Goal: Task Accomplishment & Management: Use online tool/utility

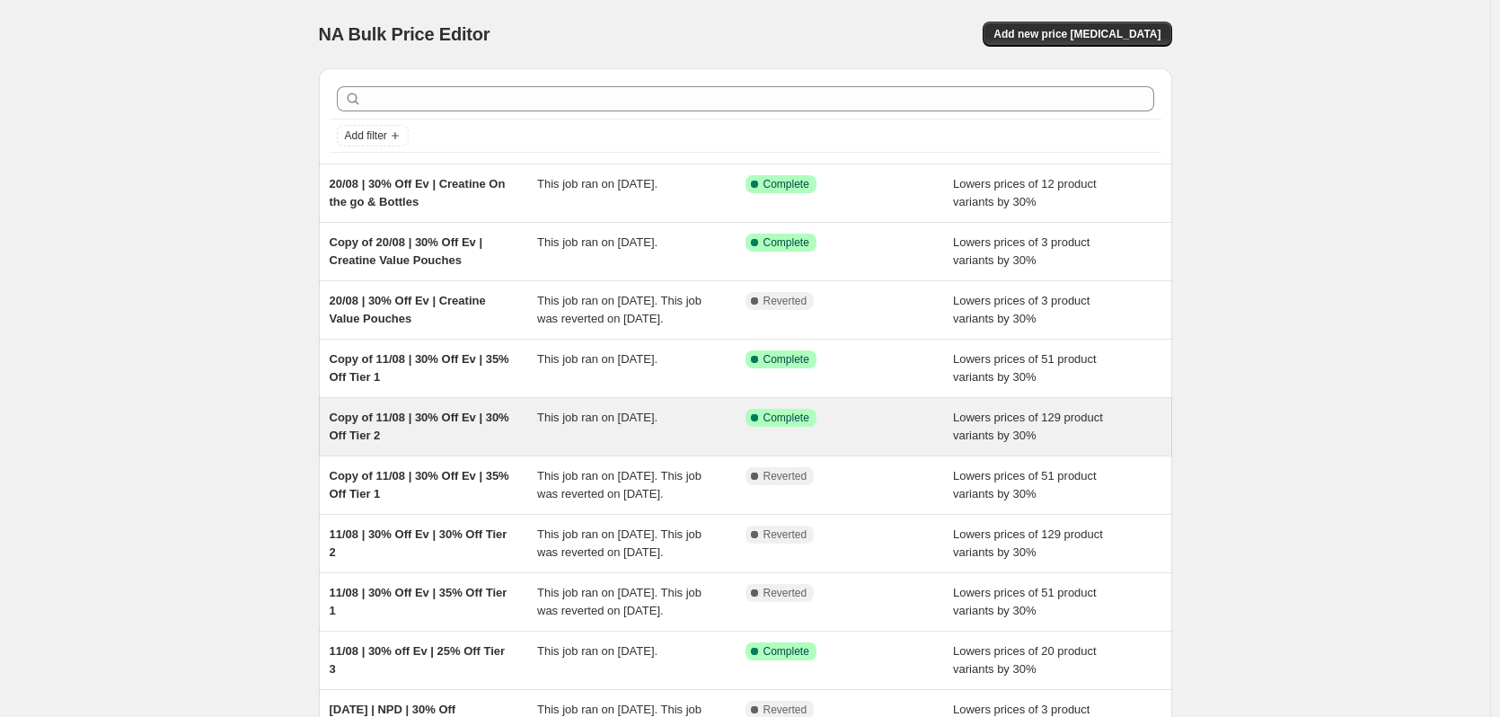
click at [612, 424] on span "This job ran on [DATE]." at bounding box center [597, 416] width 120 height 13
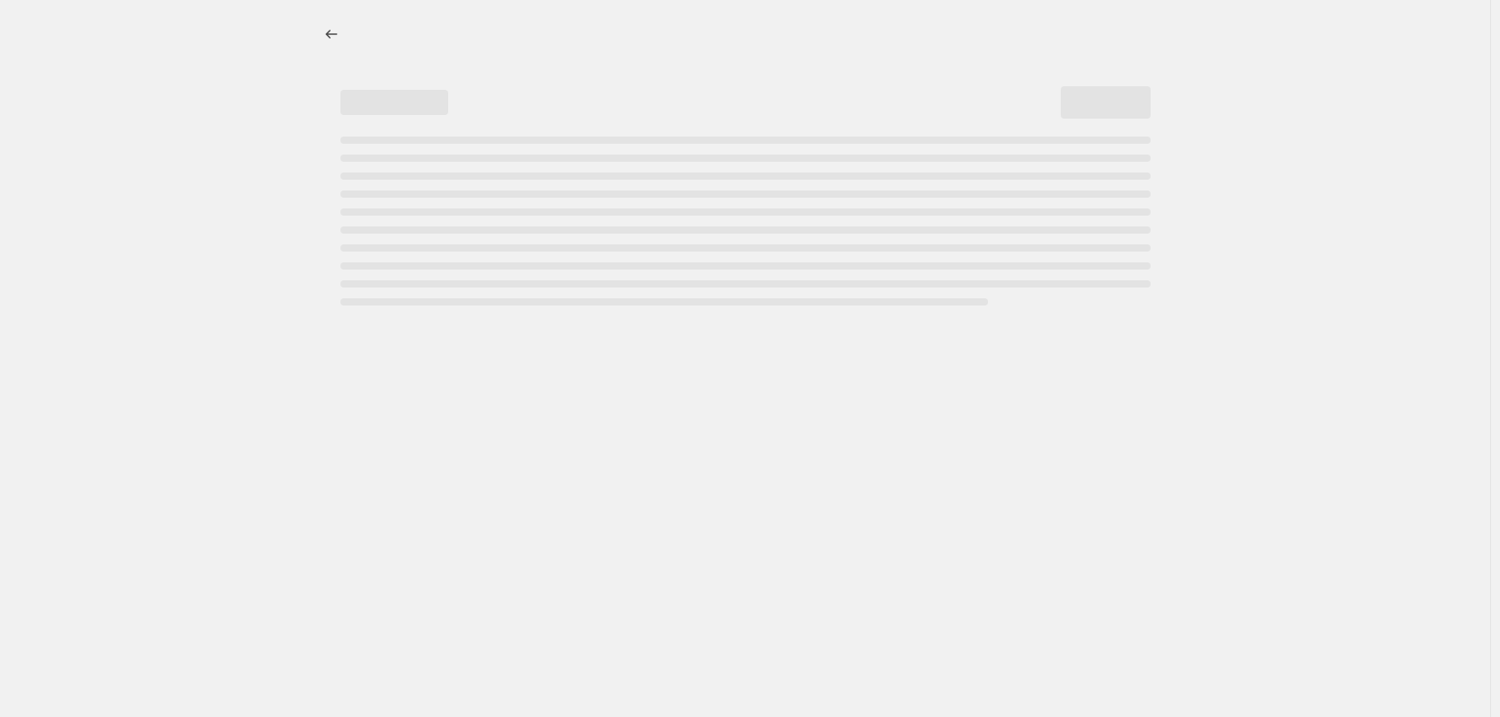
select select "percentage"
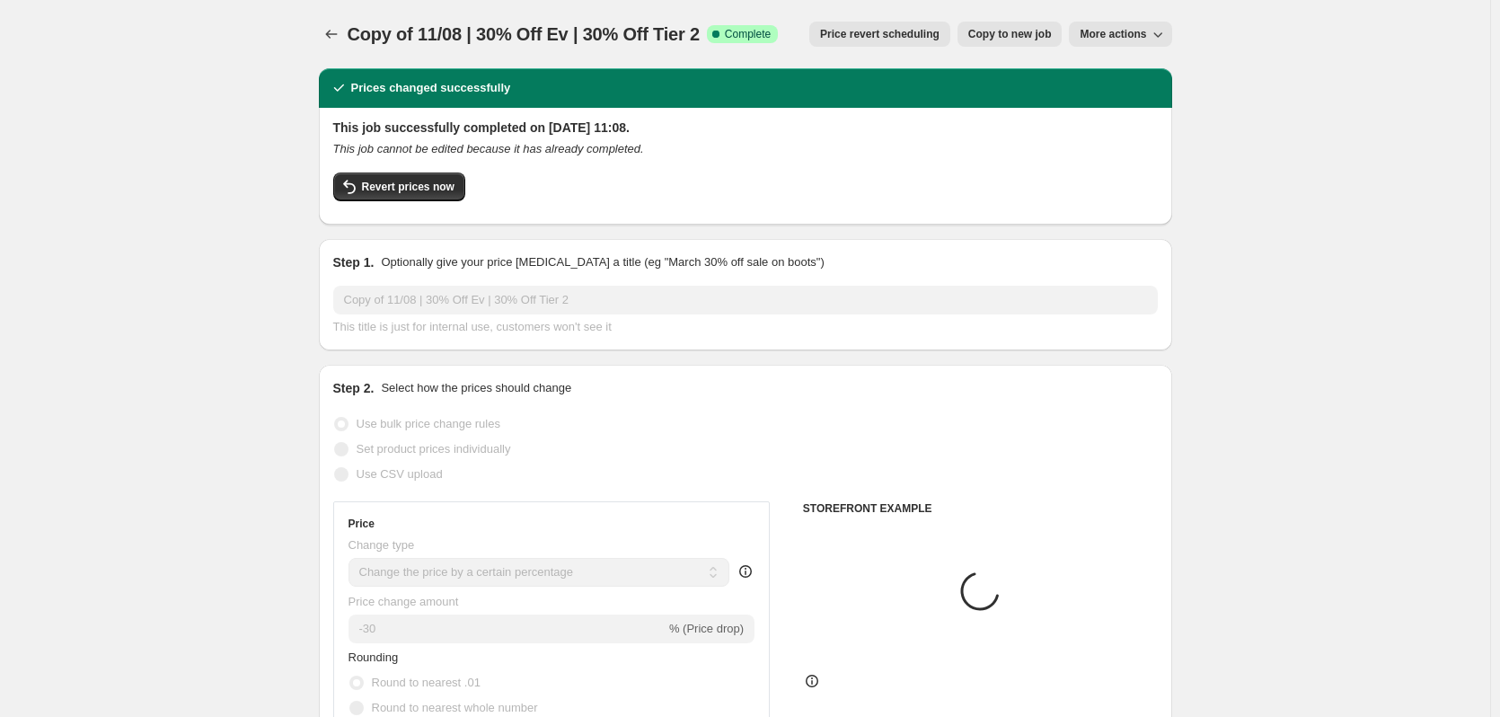
select select "collection"
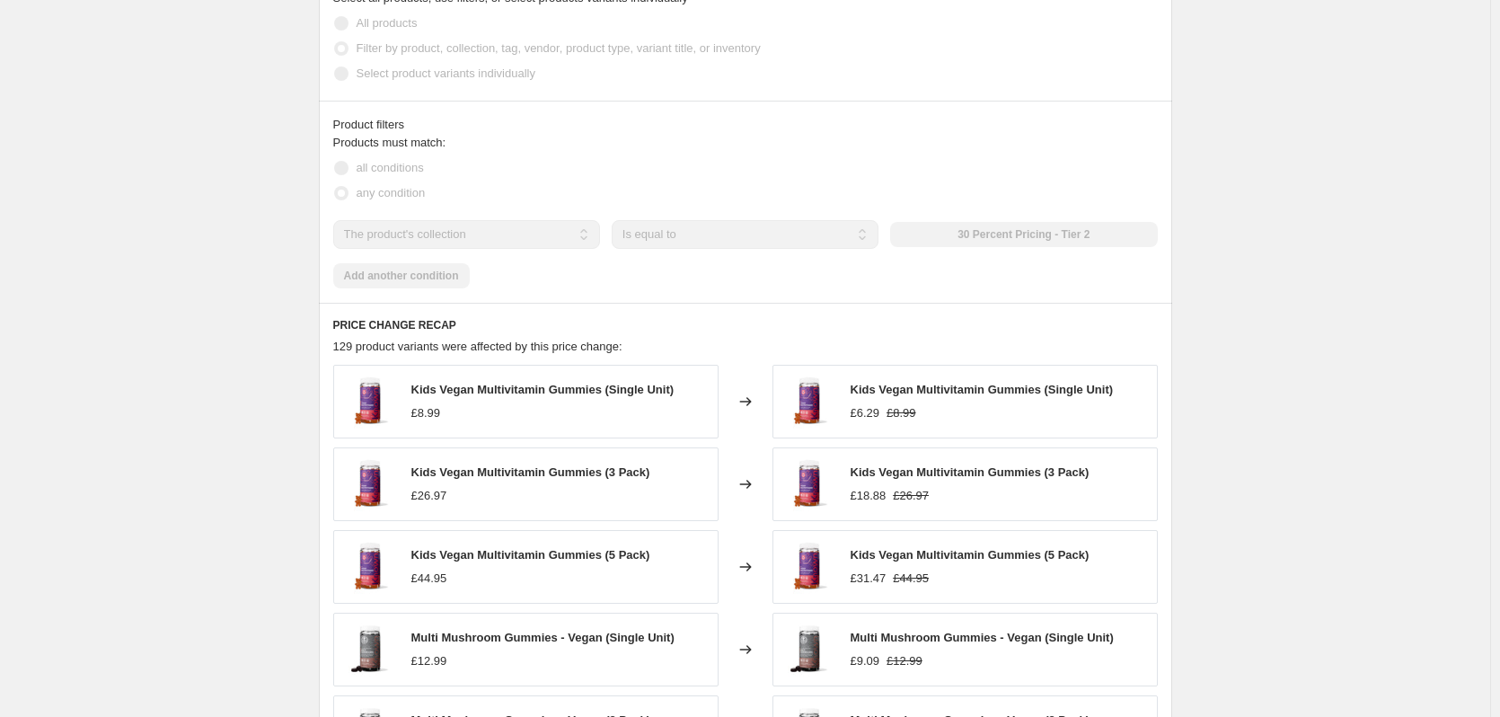
scroll to position [1513, 0]
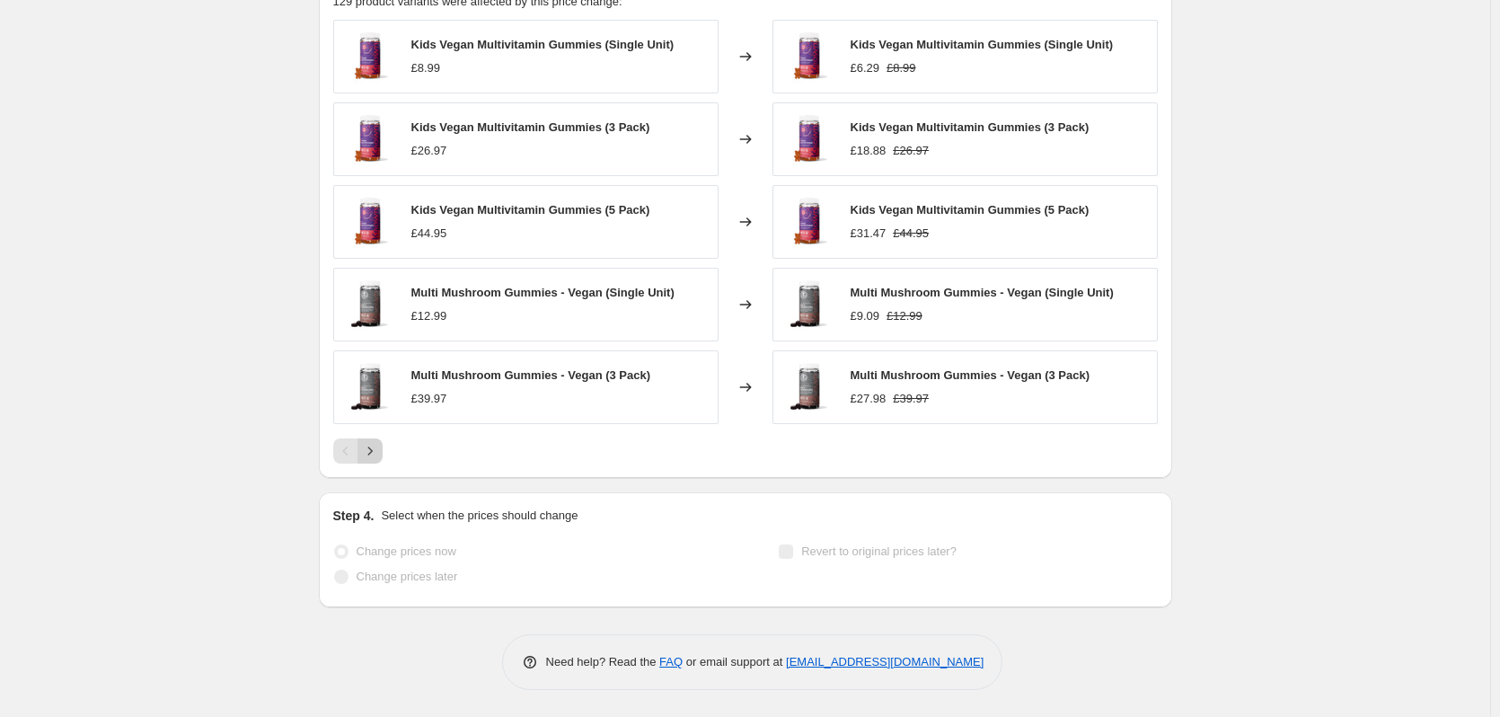
click at [379, 452] on icon "Next" at bounding box center [370, 451] width 18 height 18
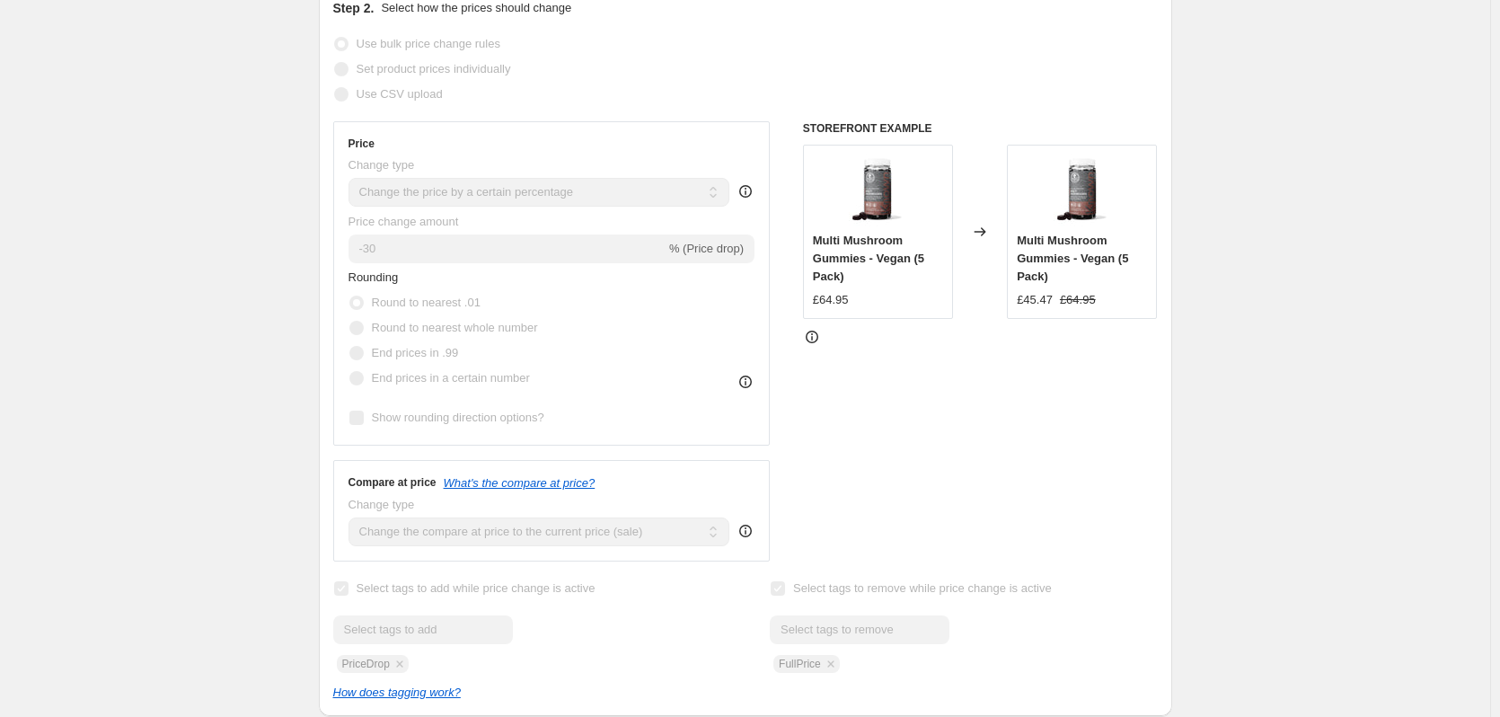
scroll to position [76, 0]
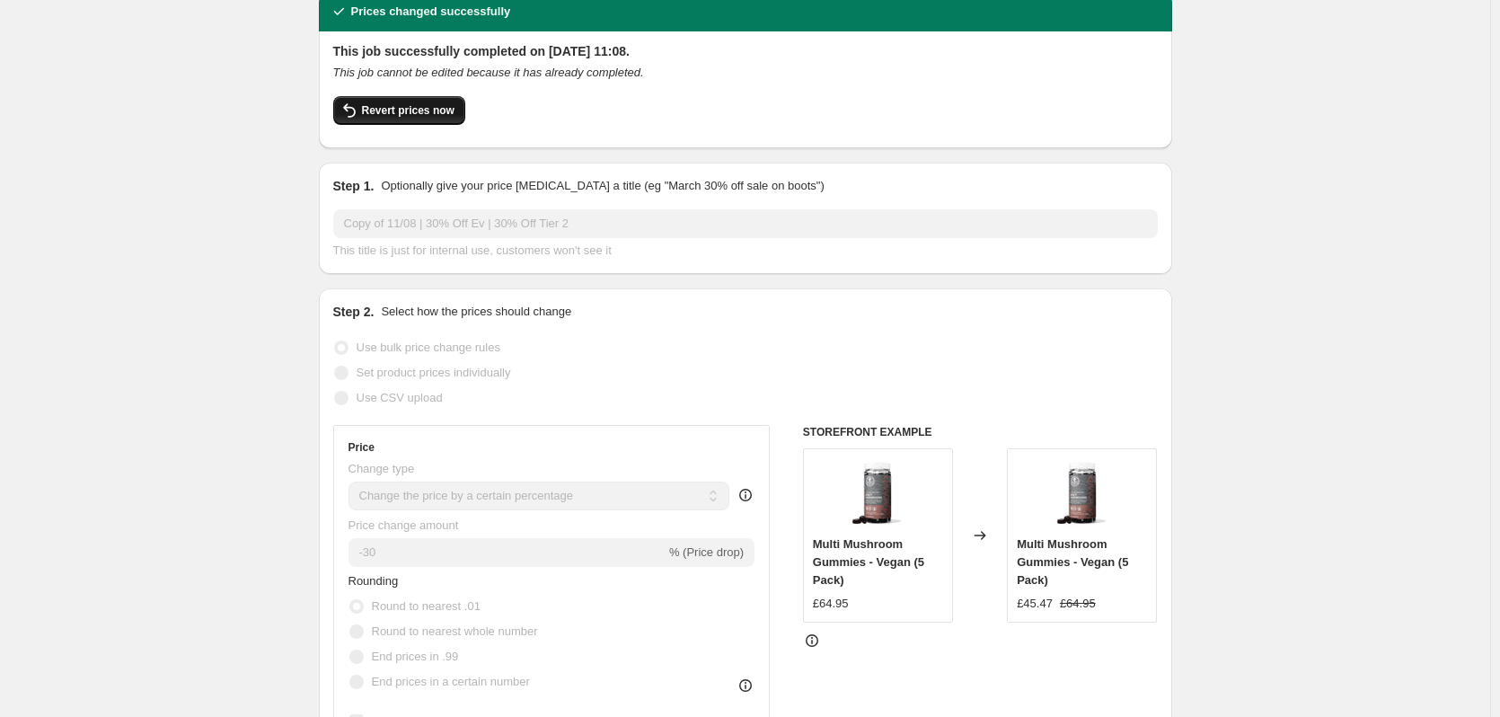
click at [436, 108] on span "Revert prices now" at bounding box center [408, 110] width 92 height 14
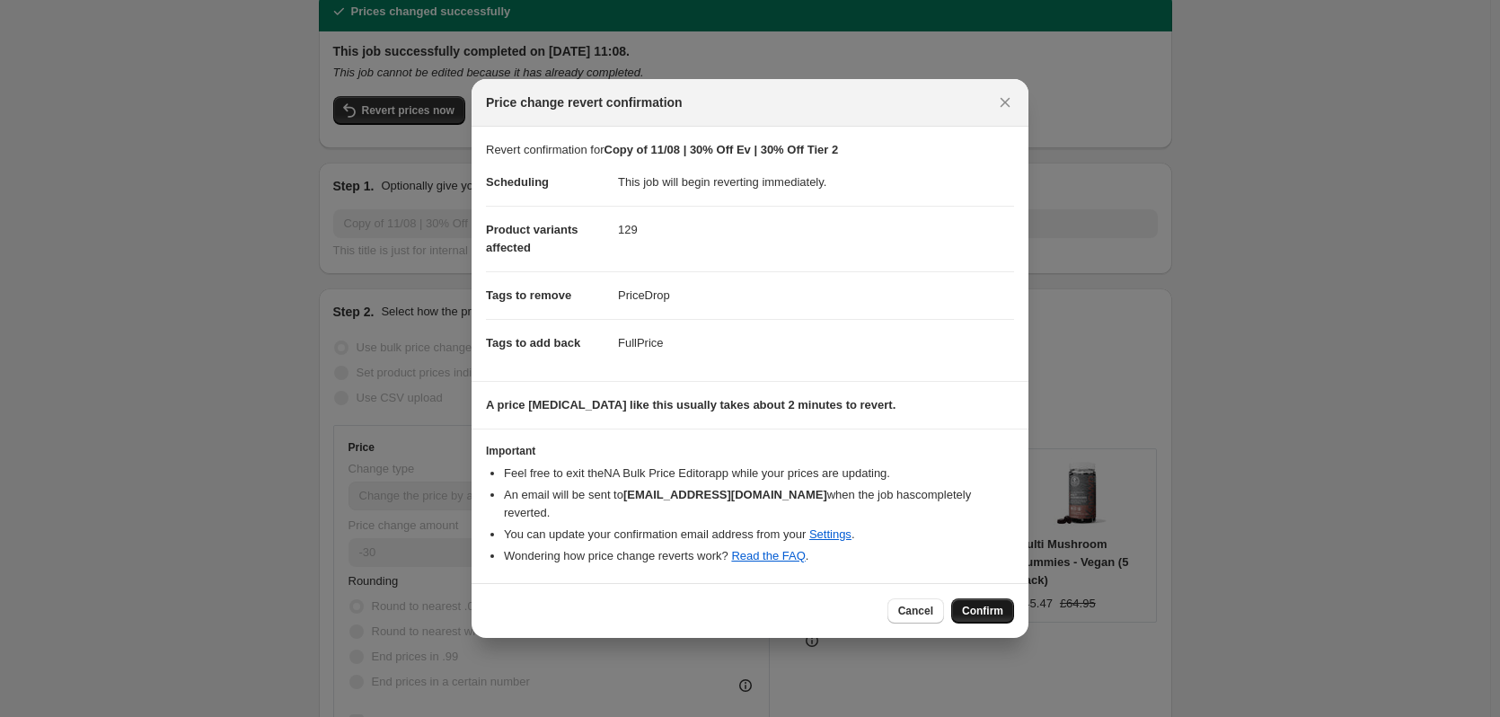
click at [995, 603] on span "Confirm" at bounding box center [982, 610] width 41 height 14
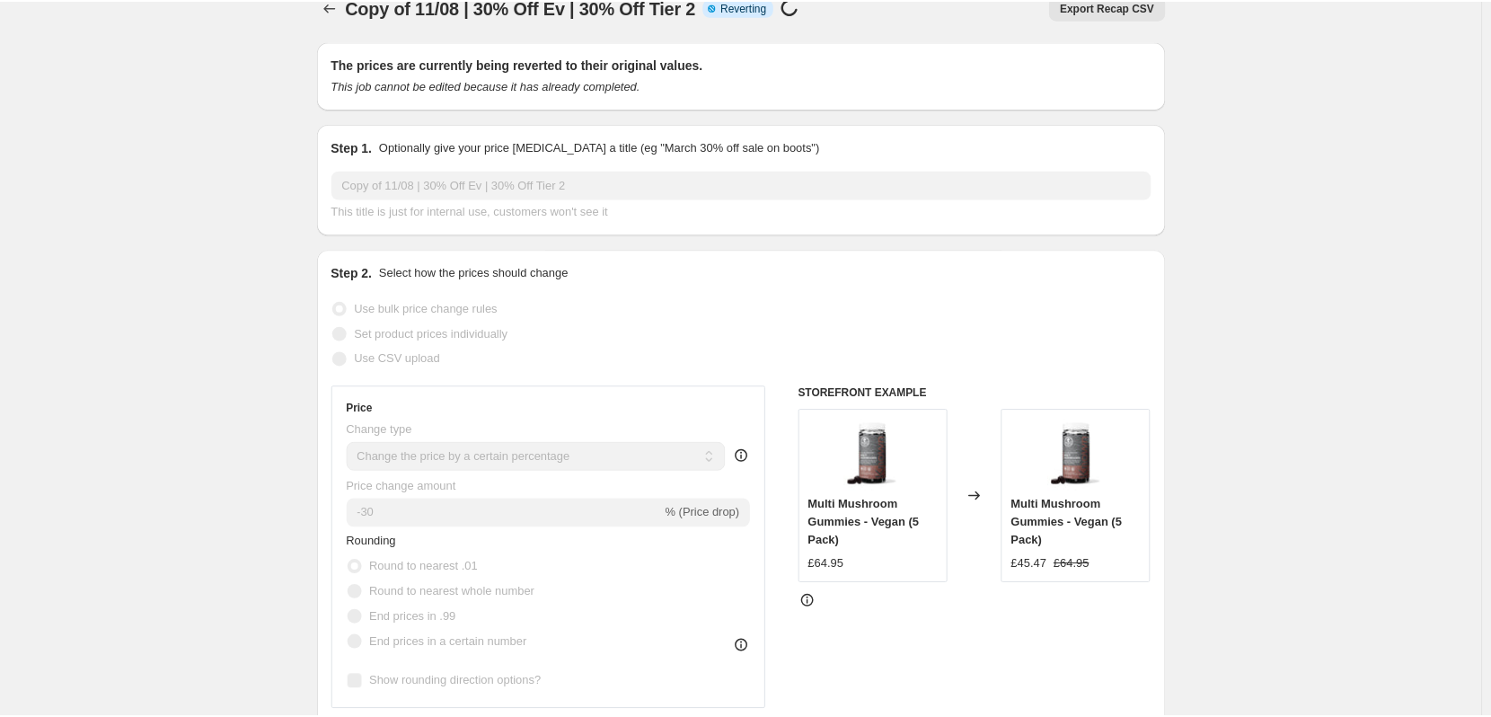
scroll to position [0, 0]
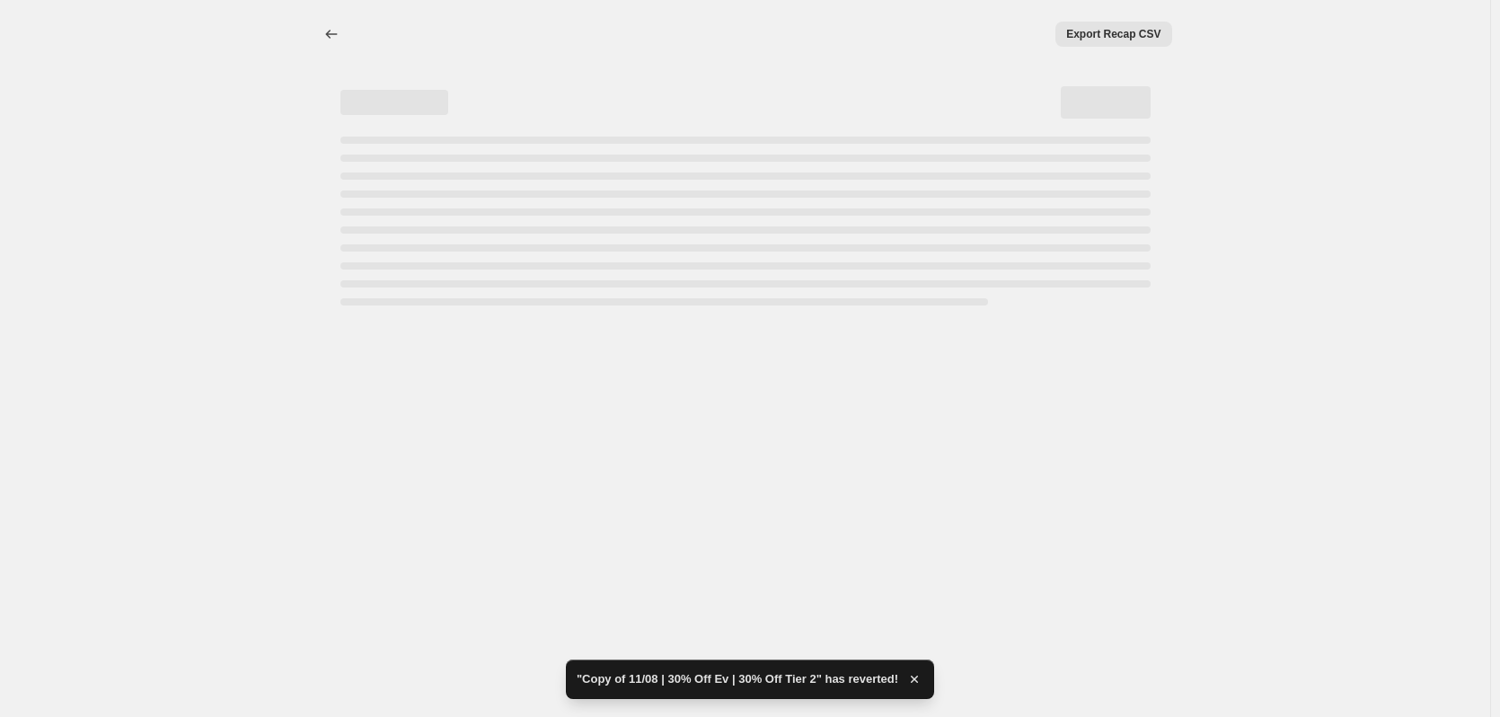
select select "percentage"
select select "collection"
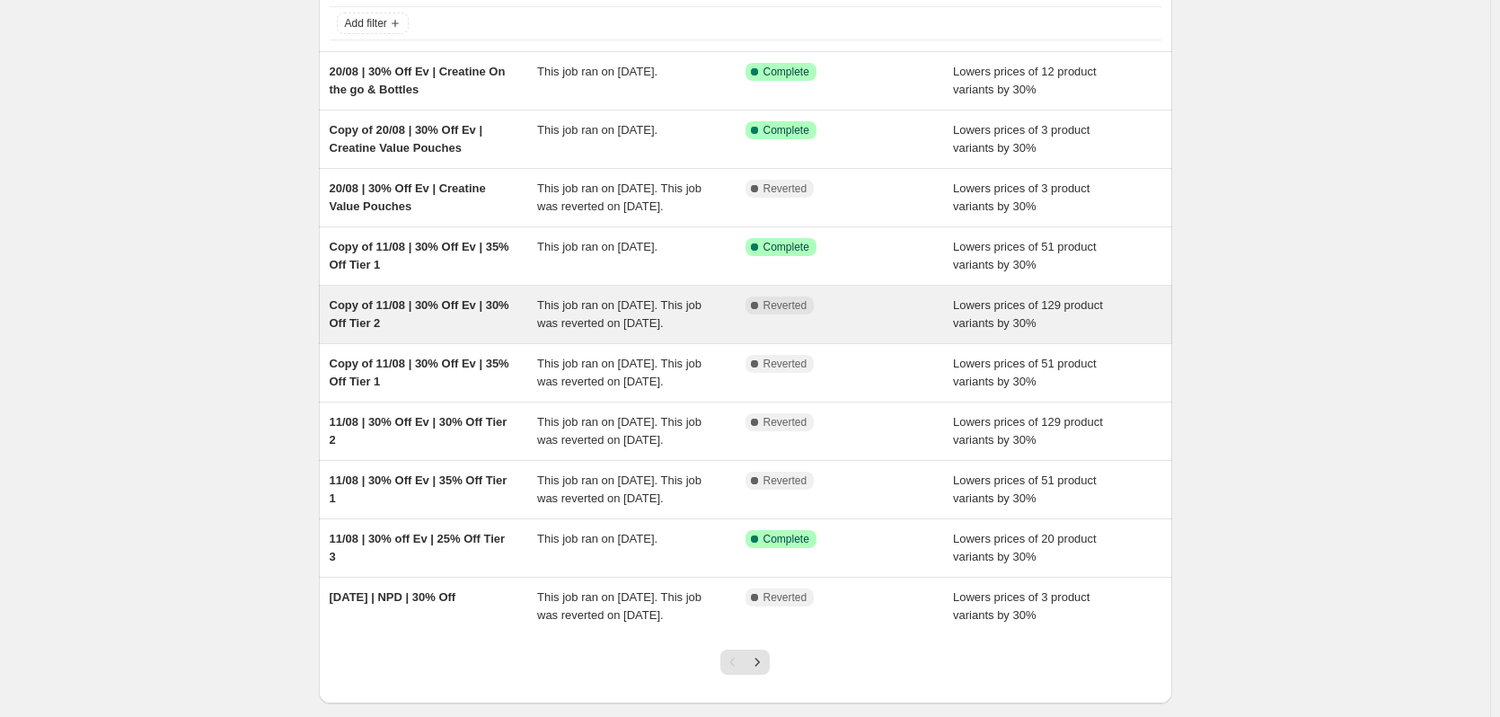
scroll to position [180, 0]
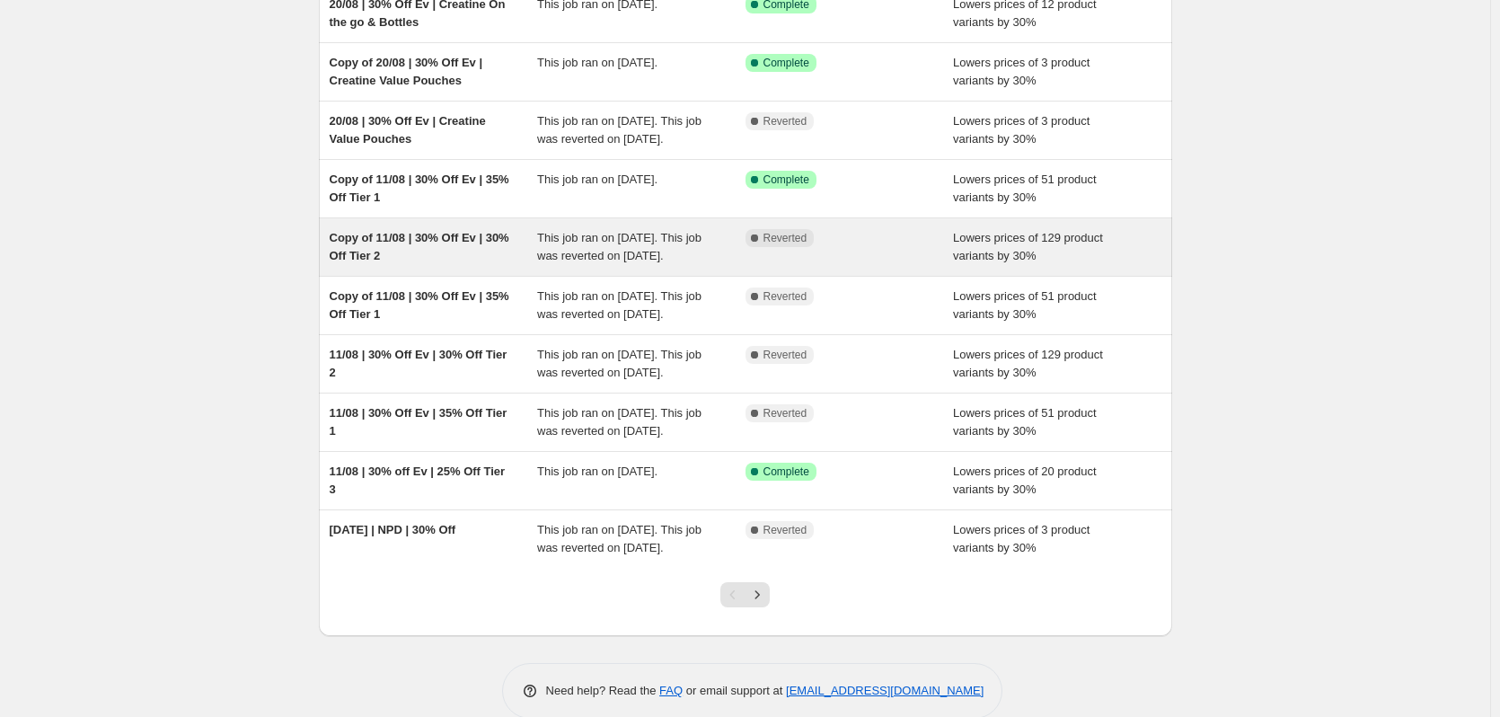
click at [527, 265] on div "Copy of 11/08 | 30% Off Ev | 30% Off Tier 2" at bounding box center [434, 247] width 208 height 36
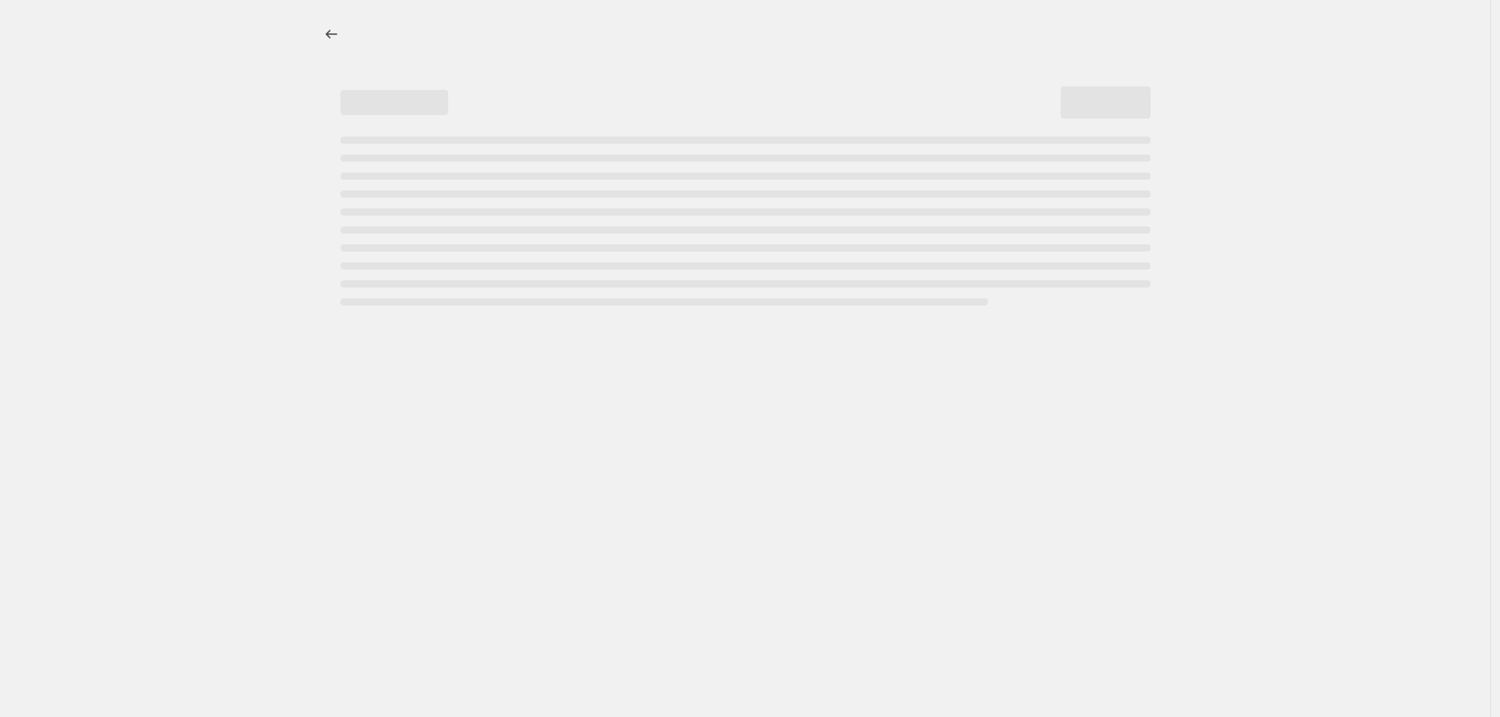
select select "percentage"
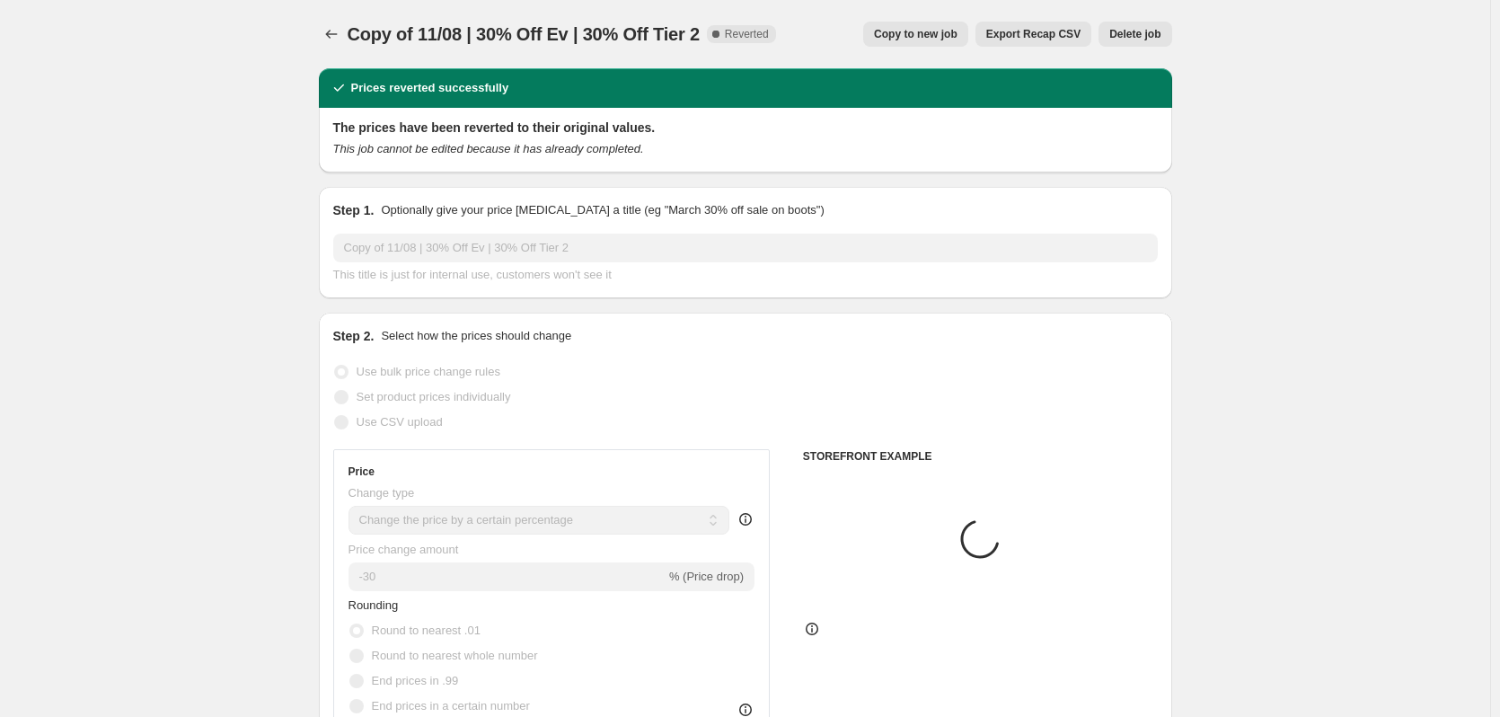
select select "collection"
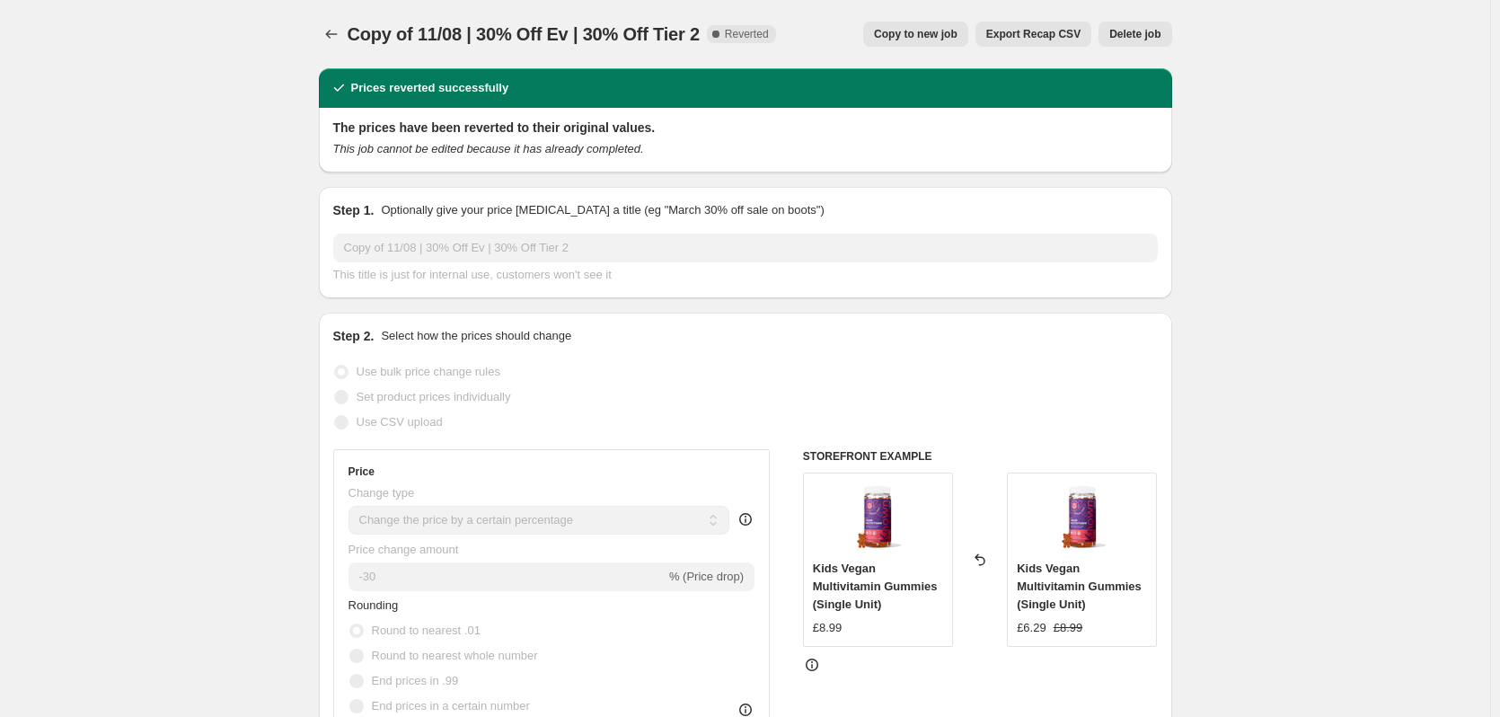
click at [938, 38] on span "Copy to new job" at bounding box center [916, 34] width 84 height 14
select select "percentage"
select select "collection"
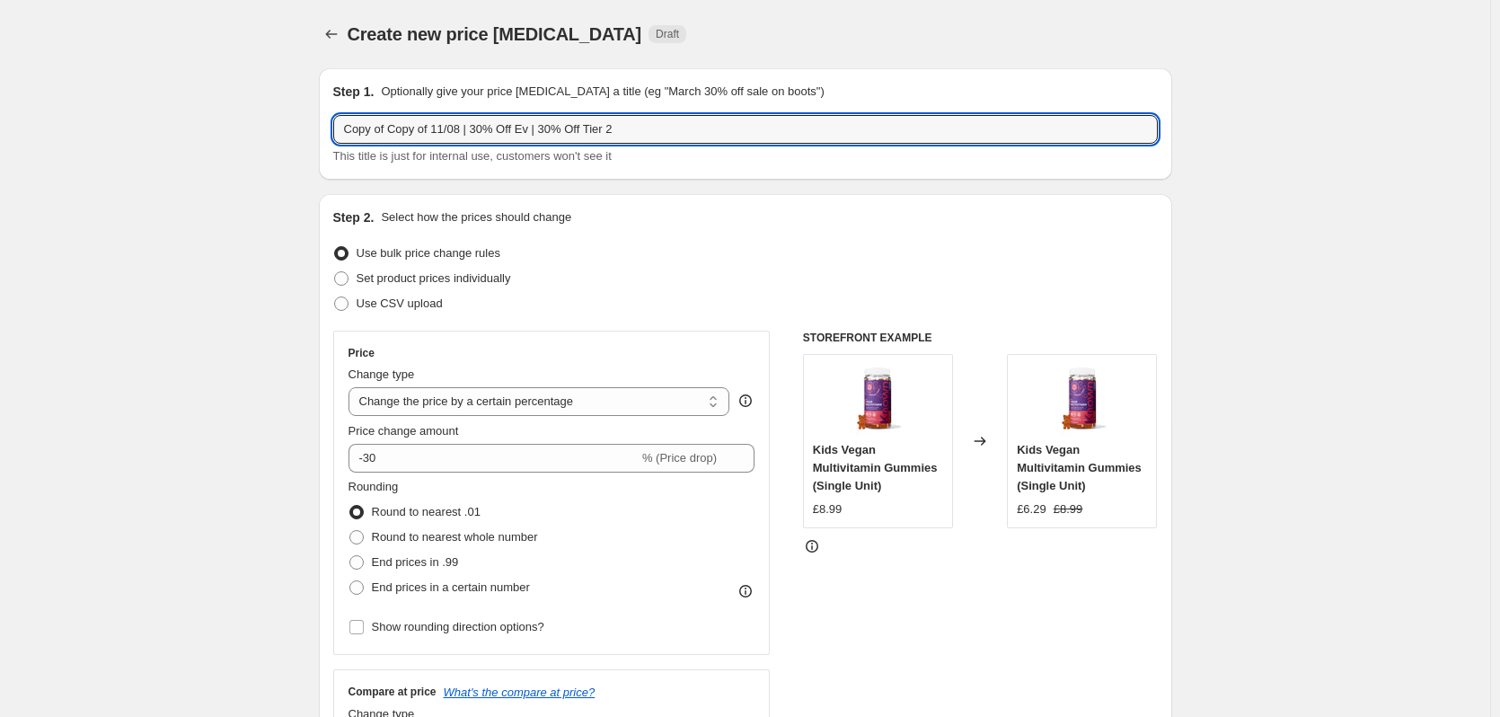
drag, startPoint x: 448, startPoint y: 125, endPoint x: 266, endPoint y: 134, distance: 182.5
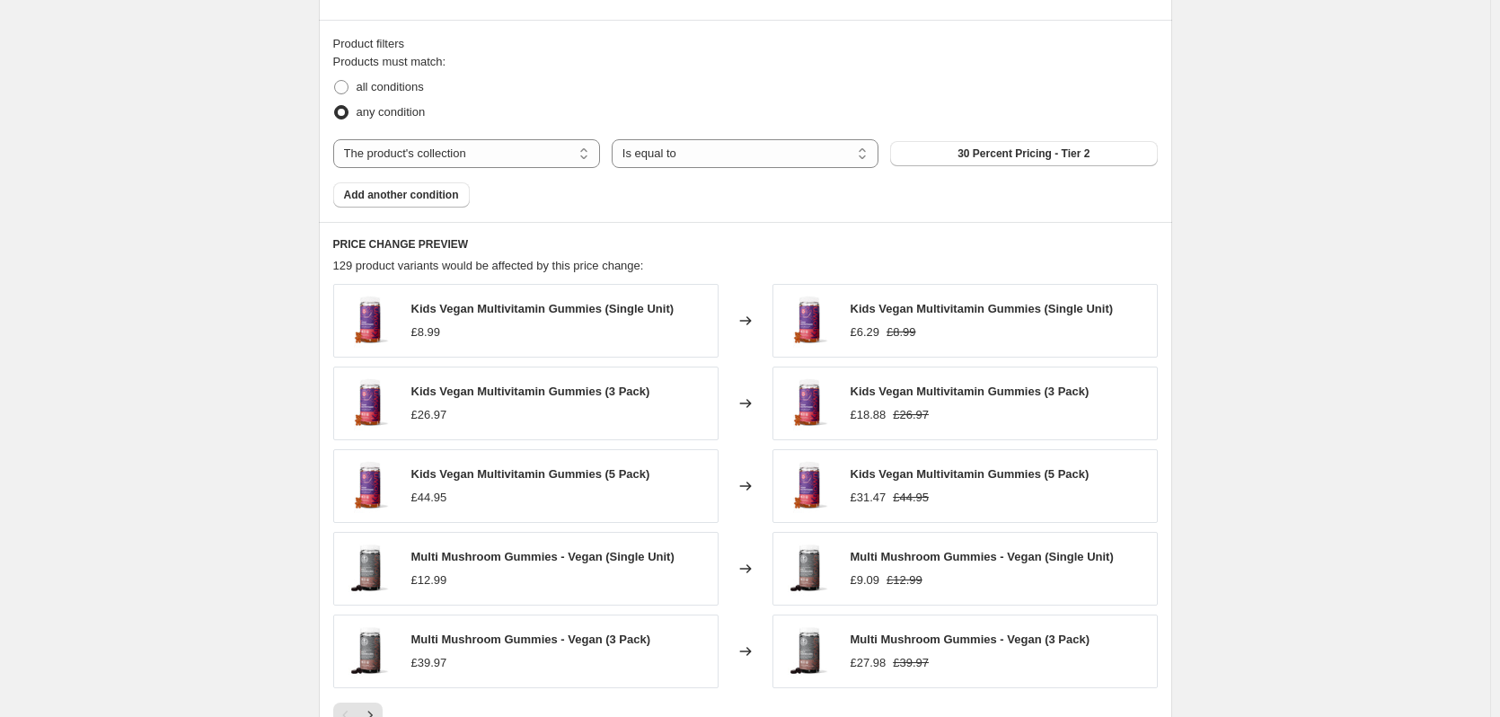
scroll to position [1347, 0]
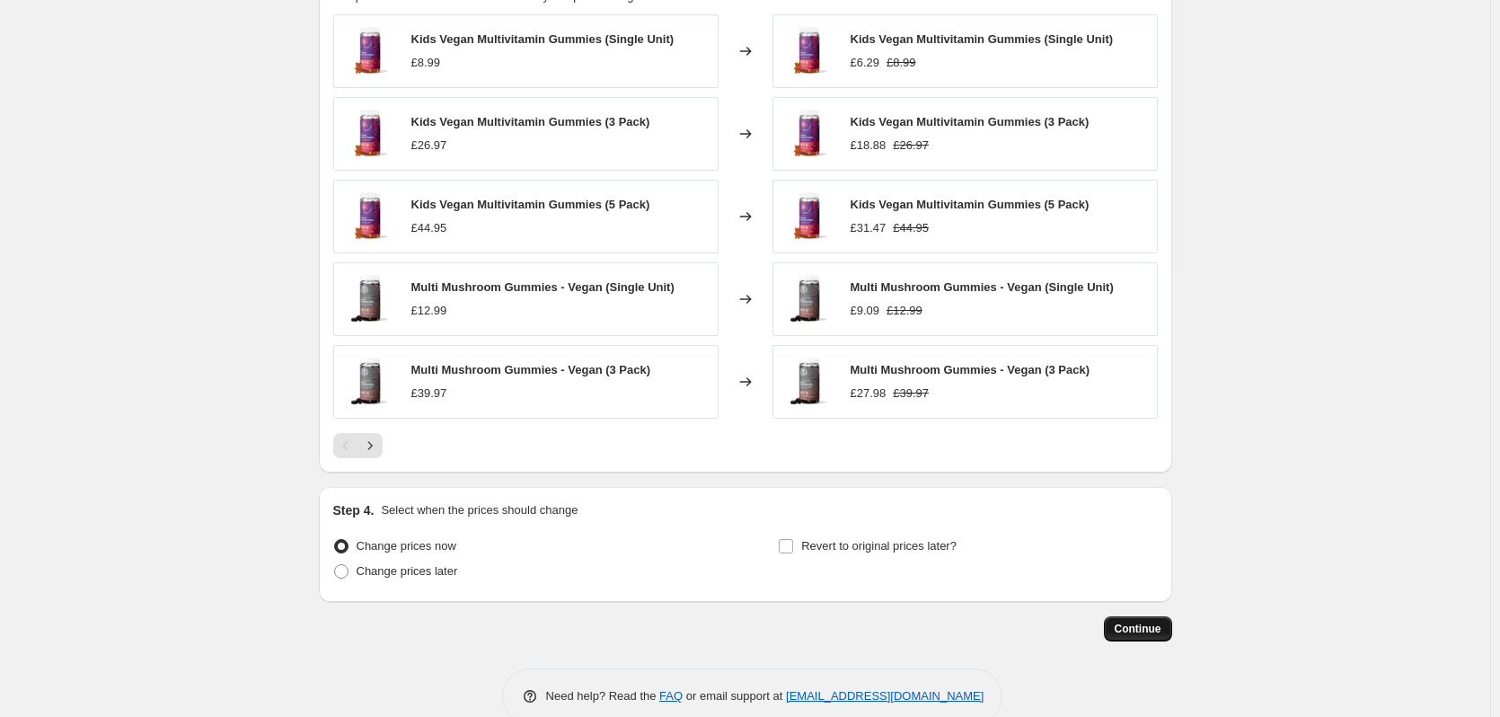
type input "20/08 | 30% Off Ev | 30% Off Tier 2"
click at [1130, 638] on button "Continue" at bounding box center [1138, 628] width 68 height 25
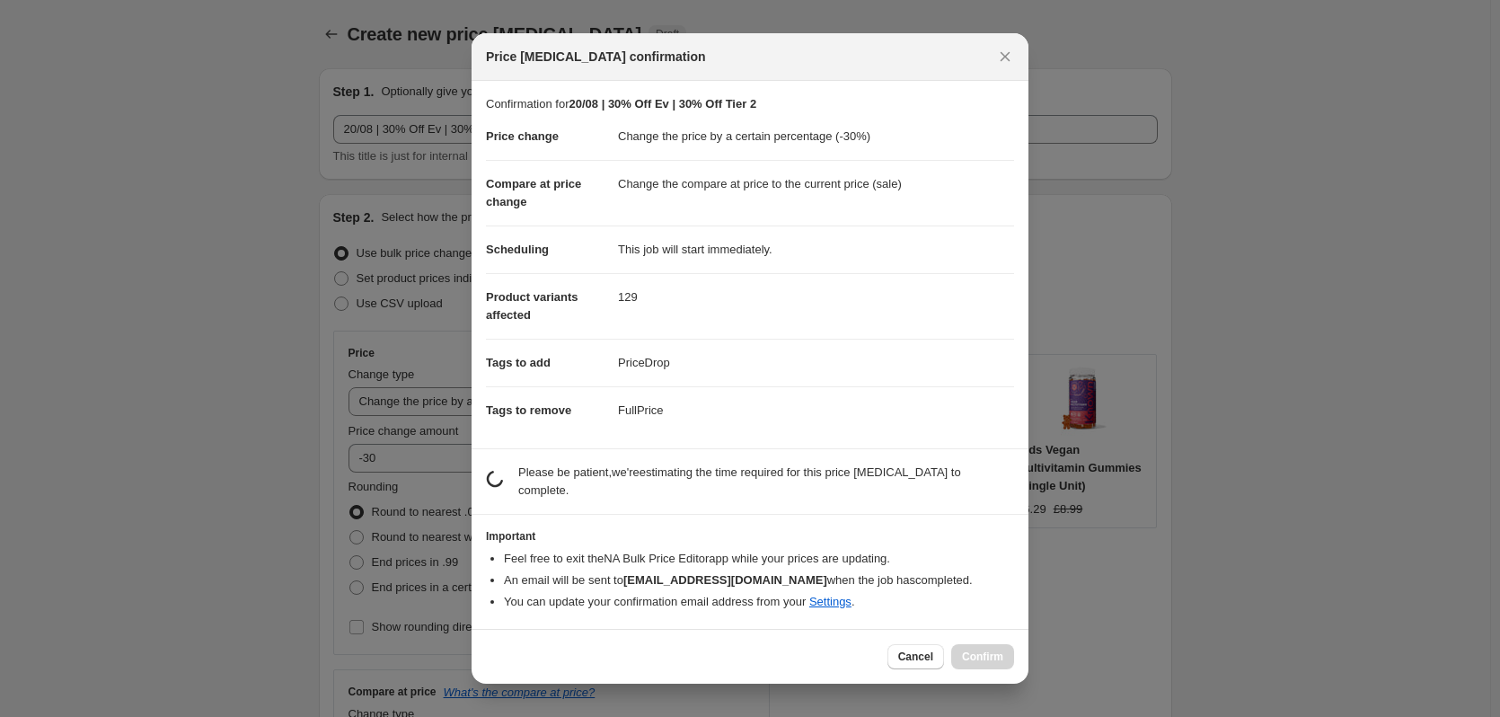
scroll to position [0, 0]
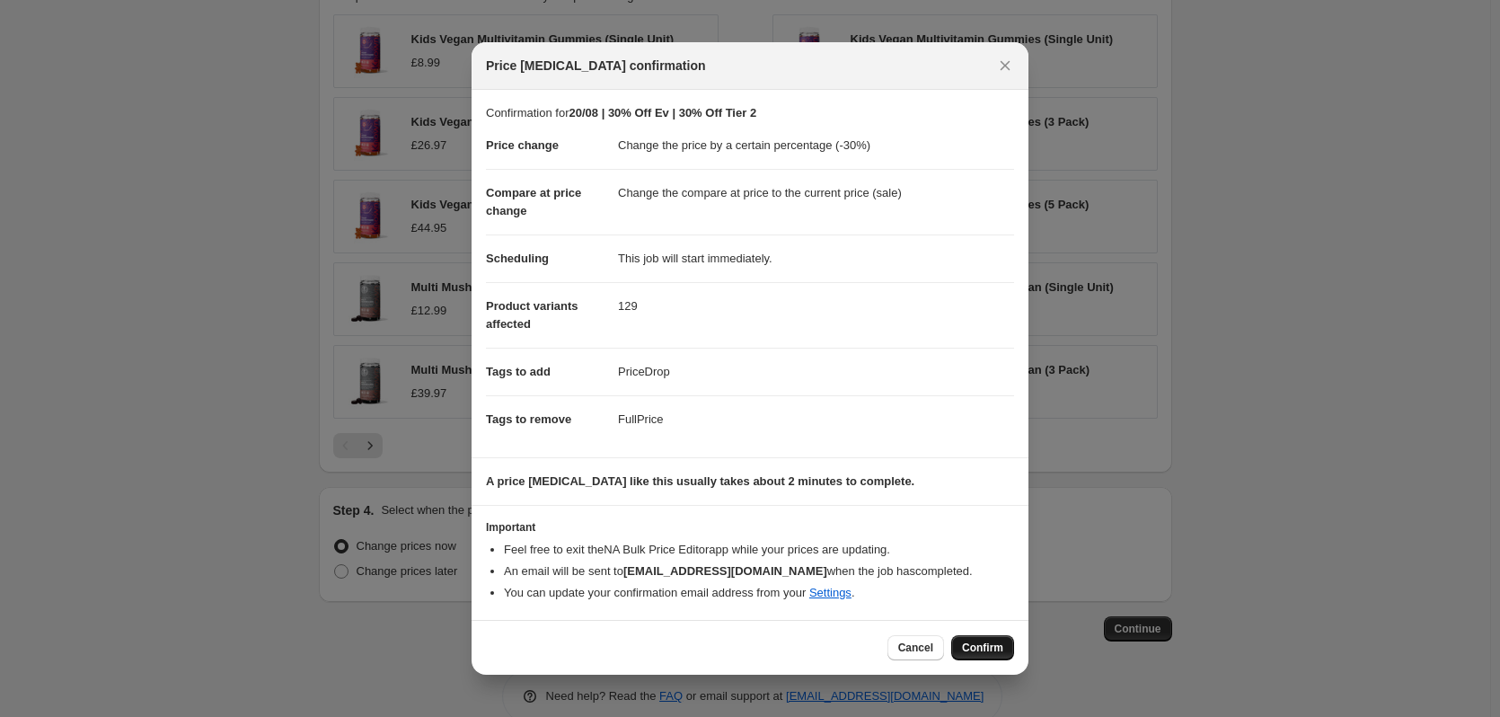
click at [980, 651] on span "Confirm" at bounding box center [982, 647] width 41 height 14
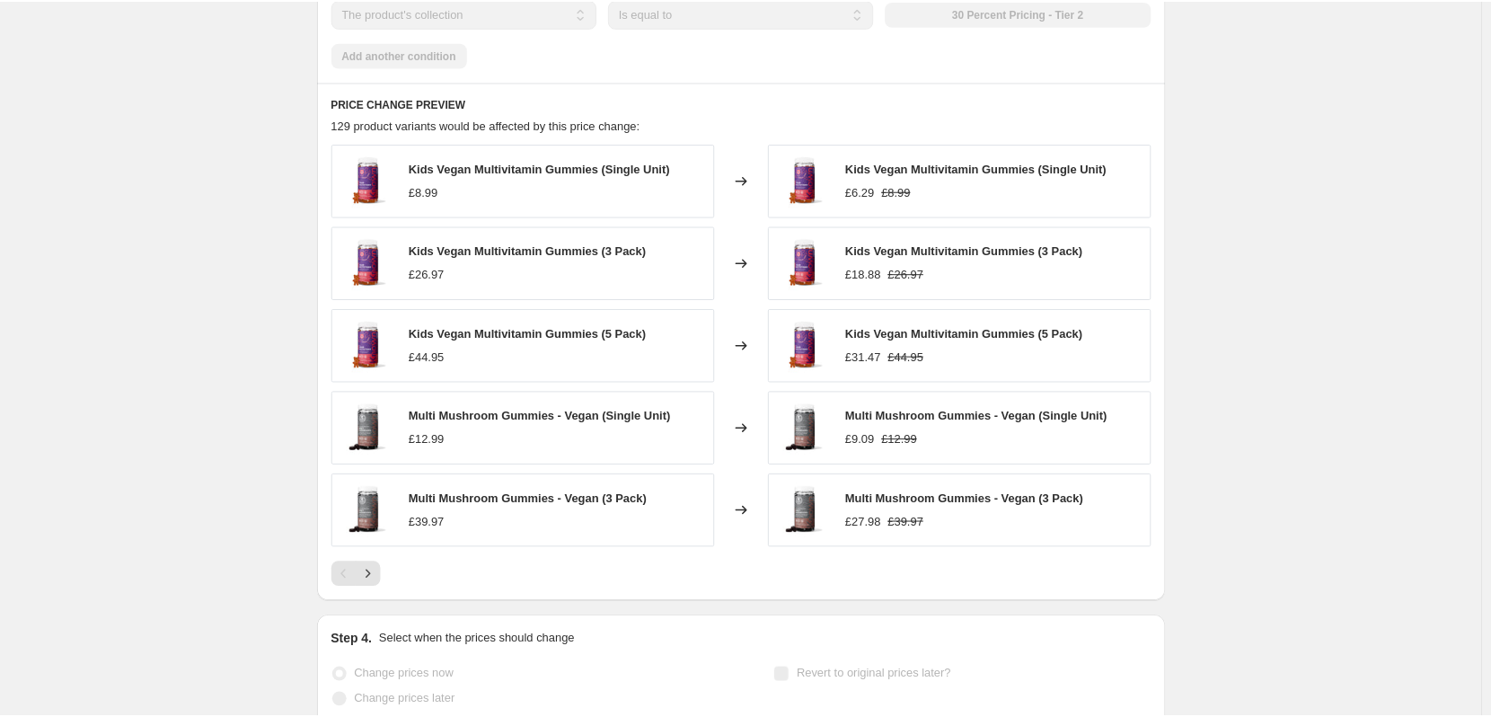
scroll to position [1394, 0]
